Goal: Navigation & Orientation: Find specific page/section

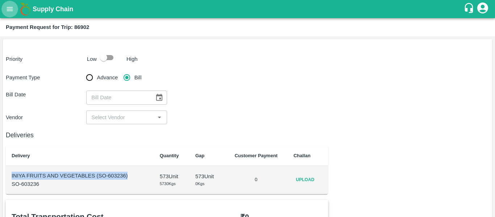
drag, startPoint x: 0, startPoint y: 0, endPoint x: 8, endPoint y: 8, distance: 10.8
click at [8, 8] on icon "open drawer" at bounding box center [10, 9] width 6 height 4
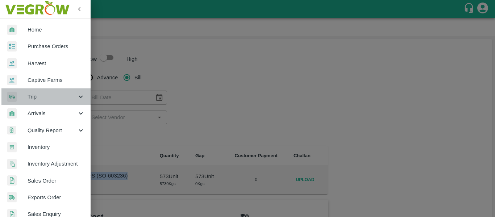
click at [69, 93] on span "Trip" at bounding box center [52, 97] width 49 height 8
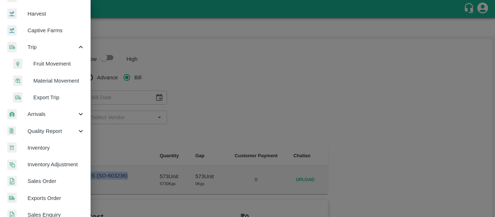
scroll to position [62, 0]
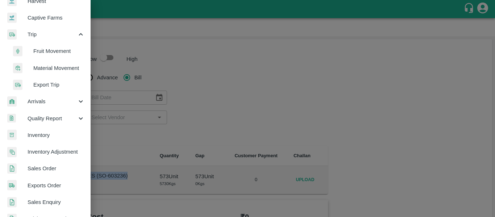
click at [57, 175] on link "Sales Order" at bounding box center [45, 168] width 91 height 17
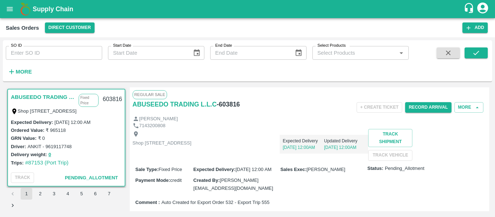
click at [48, 99] on link "ABUSEEDO TRADING L.L.C" at bounding box center [43, 96] width 64 height 9
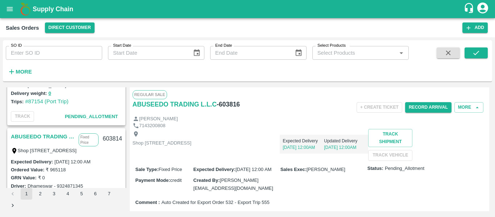
scroll to position [163, 0]
click at [54, 140] on link "ABUSEEDO TRADING L.L.C" at bounding box center [43, 135] width 64 height 9
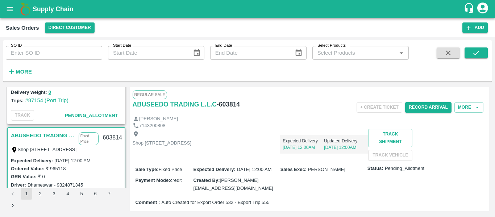
drag, startPoint x: 470, startPoint y: 18, endPoint x: 353, endPoint y: 188, distance: 206.7
click at [353, 188] on div "Supply Chain Sales Orders Direct Customer Add SO ID SO ID Start Date Start Date…" at bounding box center [247, 108] width 495 height 217
click at [7, 8] on icon "open drawer" at bounding box center [10, 9] width 8 height 8
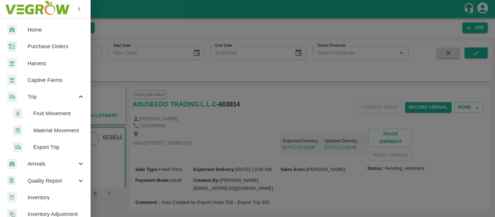
click at [51, 114] on span "Fruit Movement" at bounding box center [58, 113] width 51 height 8
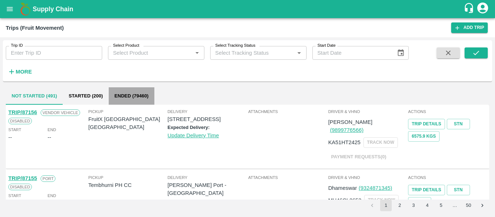
click at [117, 98] on button "Ended (79460)" at bounding box center [132, 95] width 46 height 17
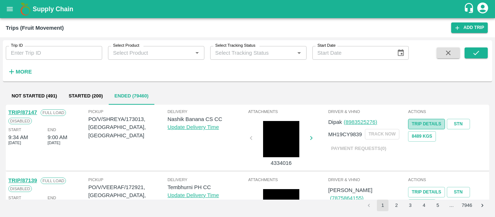
click at [422, 126] on link "Trip Details" at bounding box center [426, 124] width 37 height 11
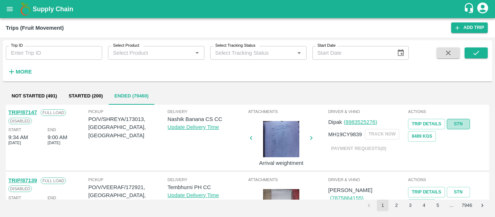
click at [461, 123] on link "STN" at bounding box center [458, 124] width 23 height 11
